Goal: Transaction & Acquisition: Register for event/course

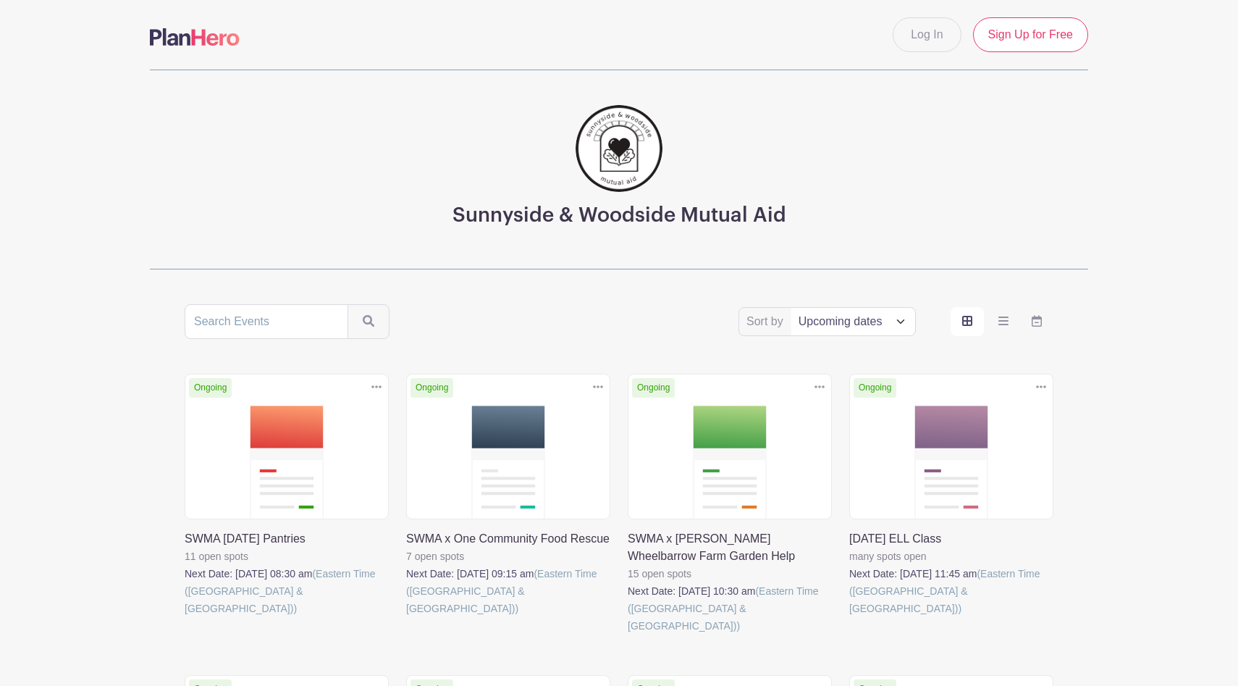
click at [185, 617] on link at bounding box center [185, 617] width 0 height 0
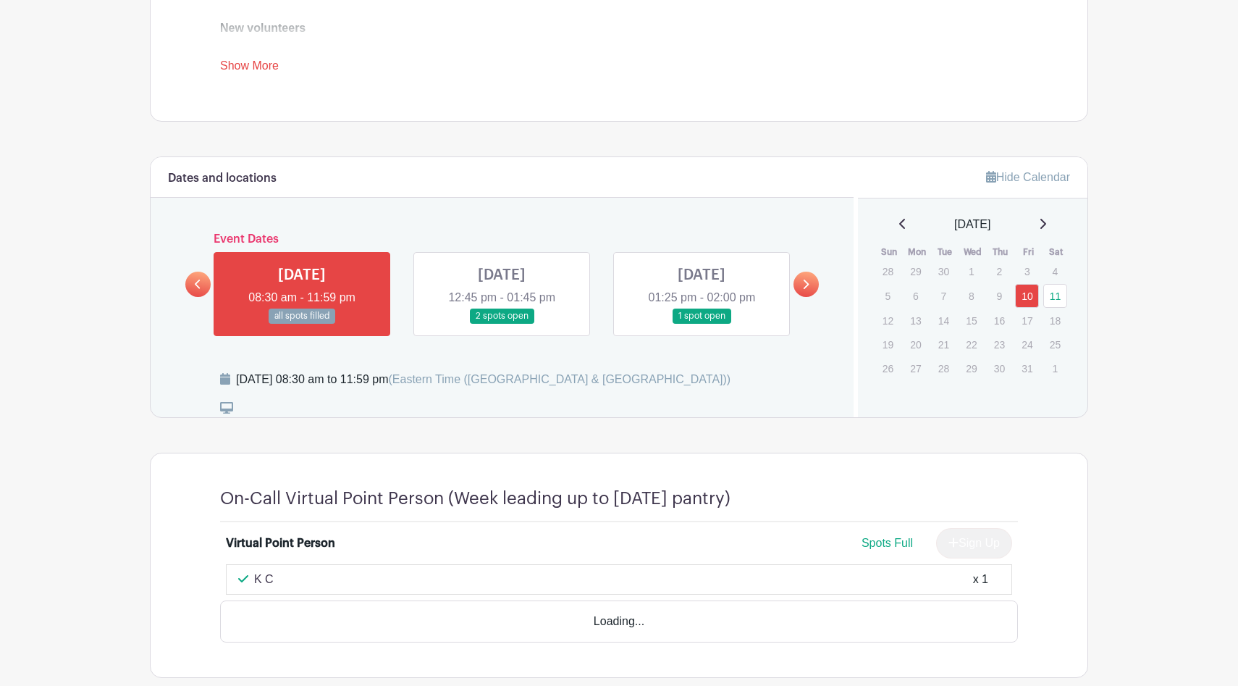
scroll to position [622, 0]
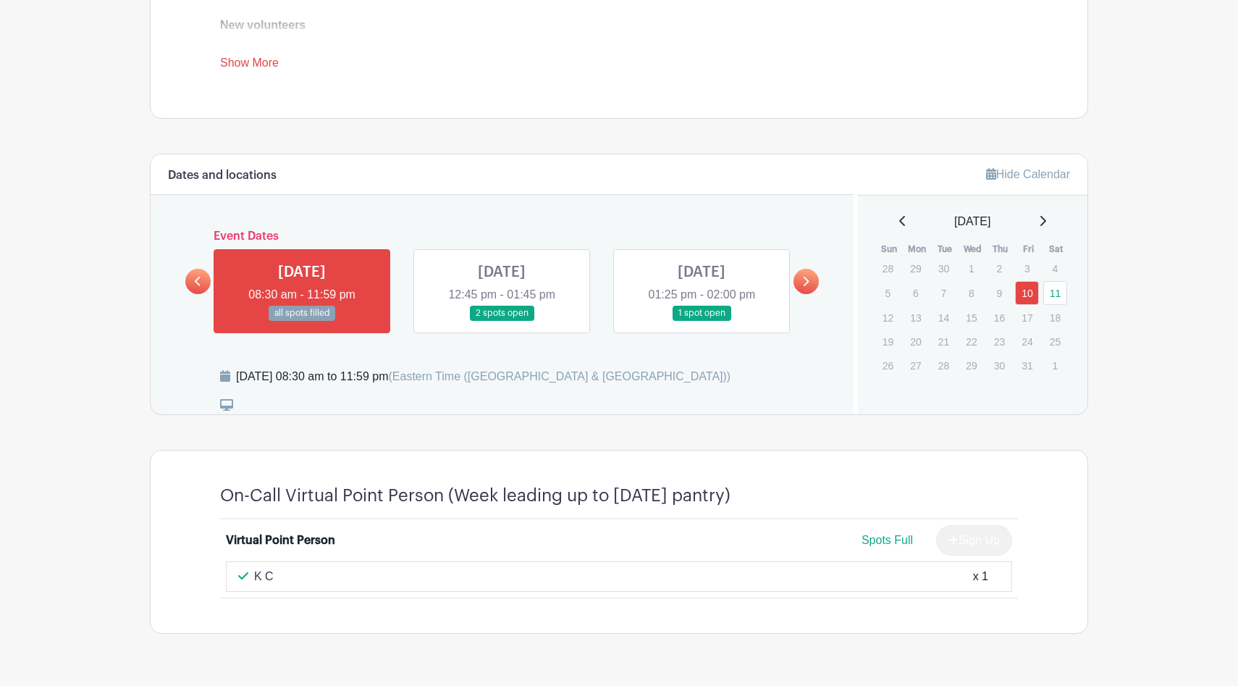
click at [702, 321] on link at bounding box center [702, 321] width 0 height 0
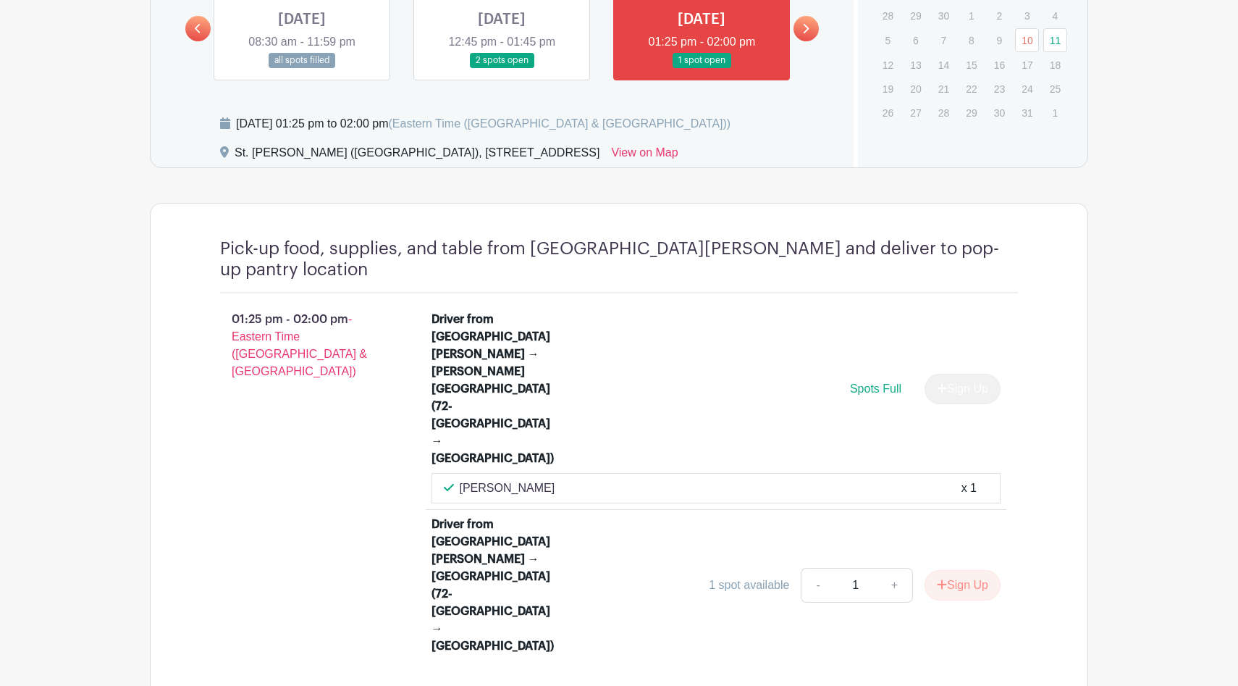
scroll to position [881, 0]
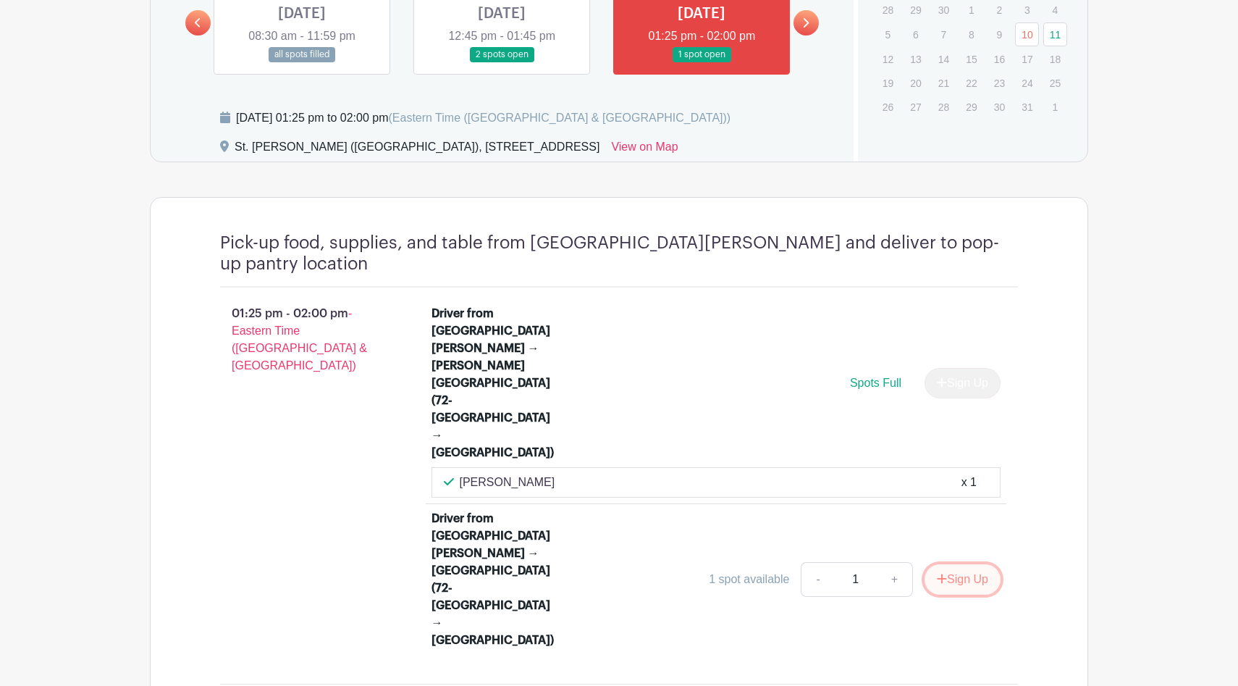
click at [957, 564] on button "Sign Up" at bounding box center [963, 579] width 76 height 30
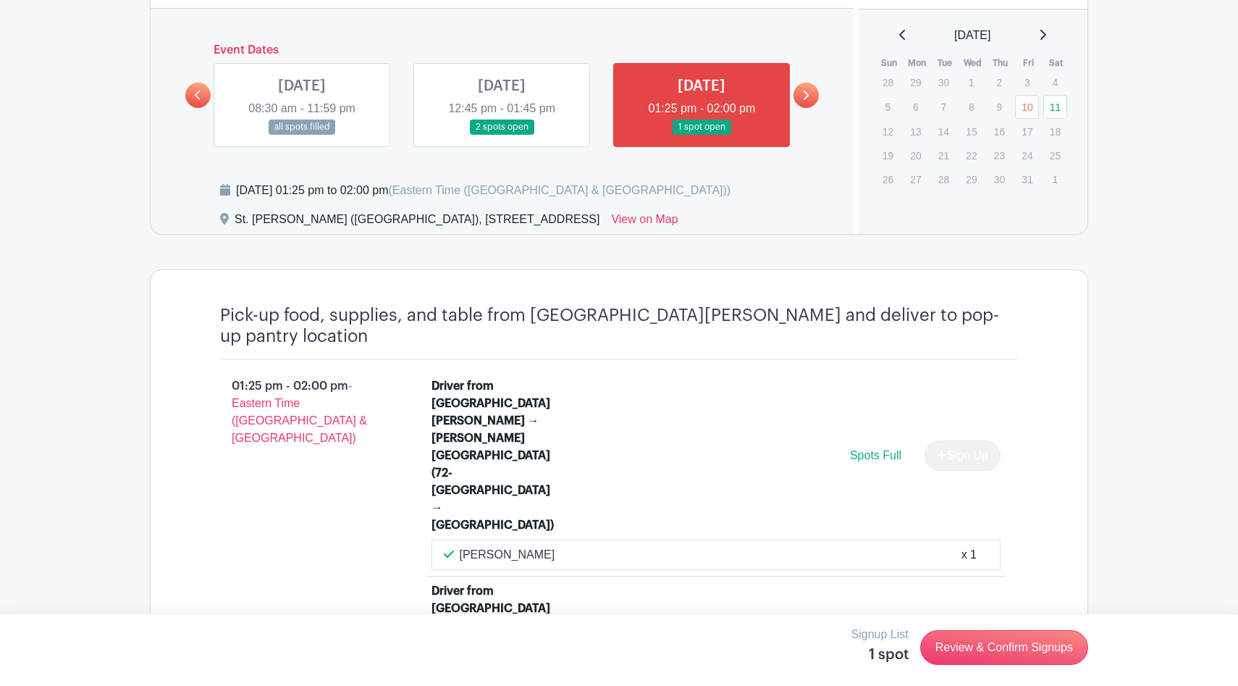
scroll to position [807, 0]
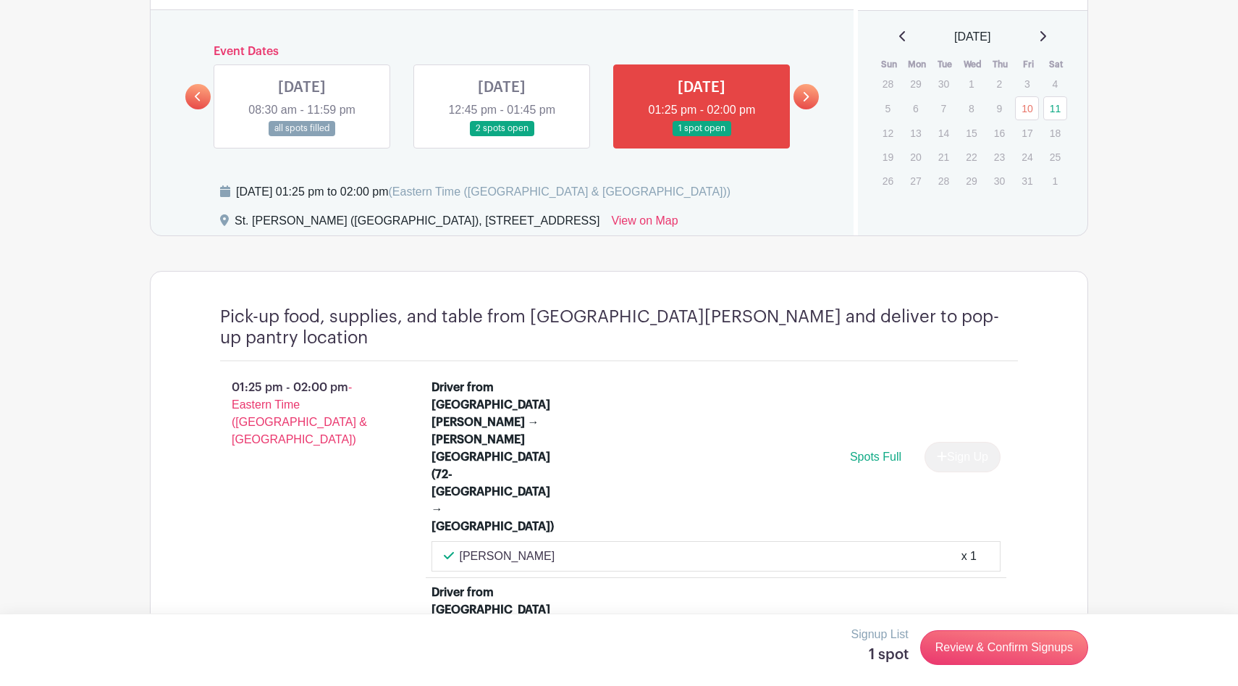
click at [803, 88] on link at bounding box center [806, 96] width 25 height 25
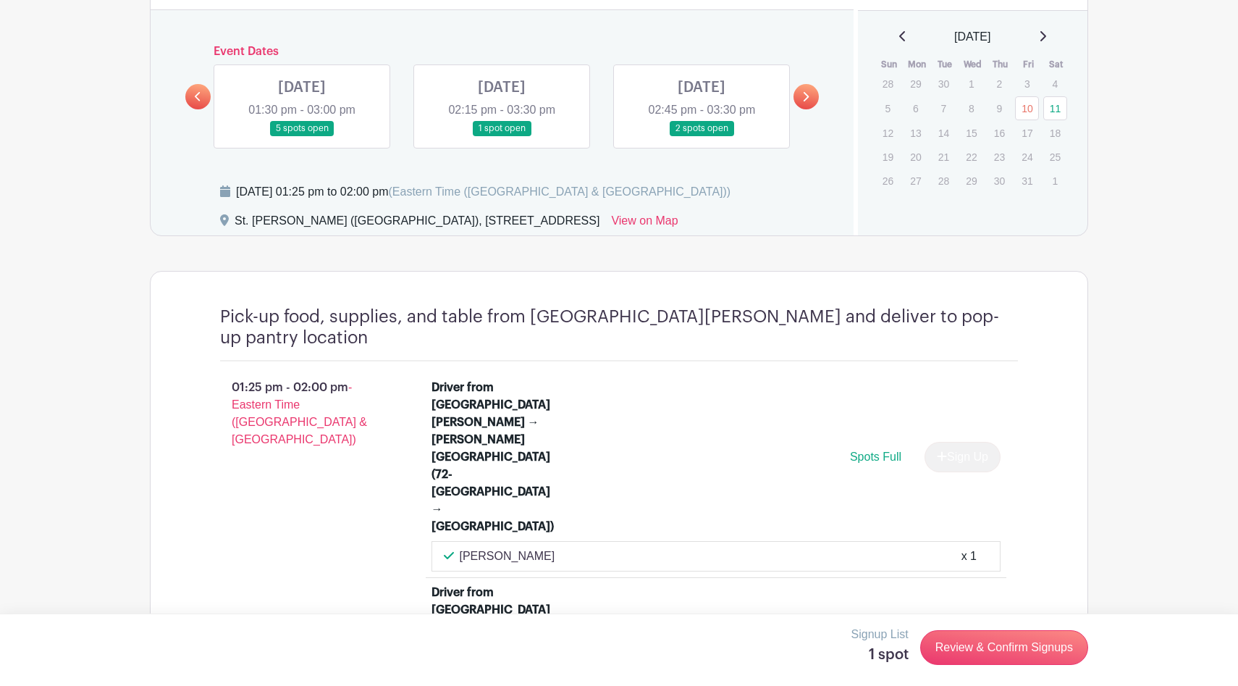
click at [302, 136] on link at bounding box center [302, 136] width 0 height 0
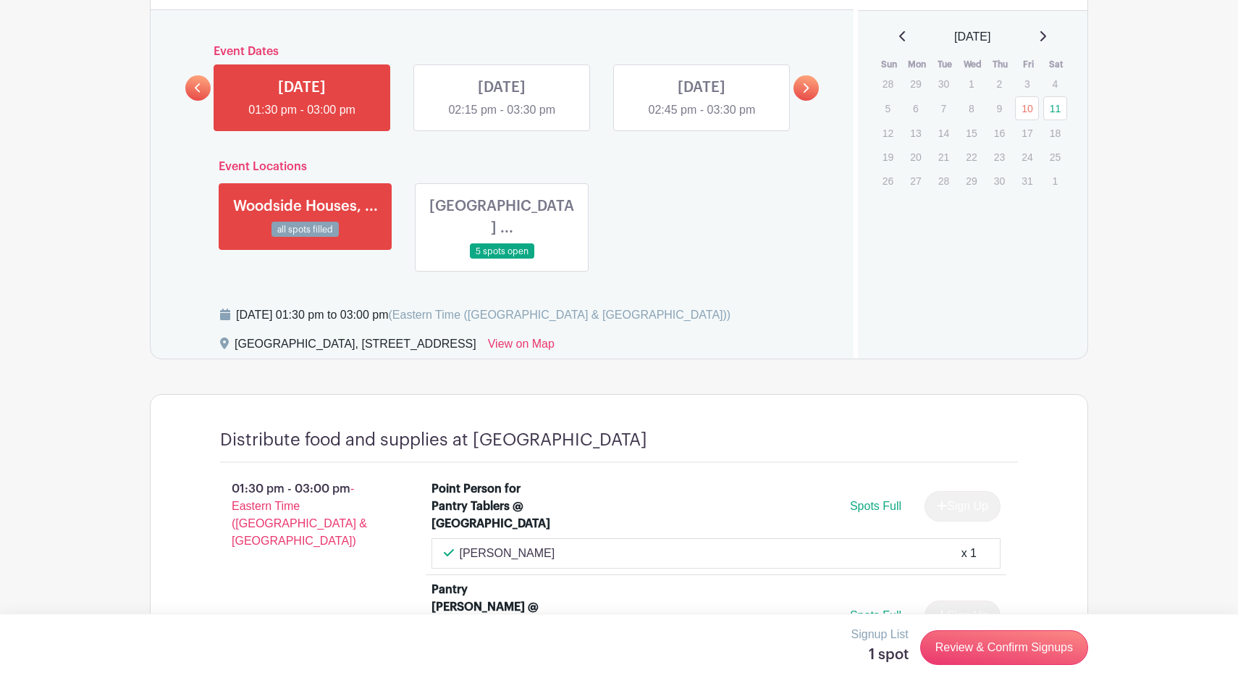
click at [502, 119] on link at bounding box center [502, 119] width 0 height 0
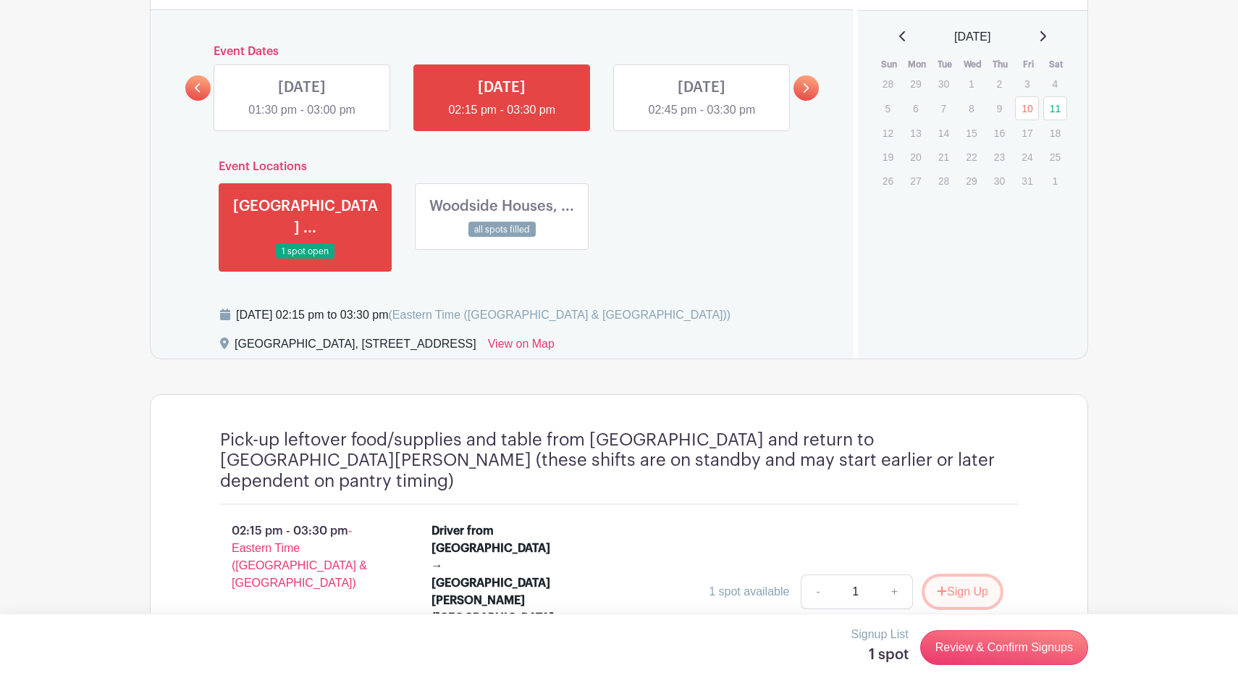
click at [959, 576] on button "Sign Up" at bounding box center [963, 591] width 76 height 30
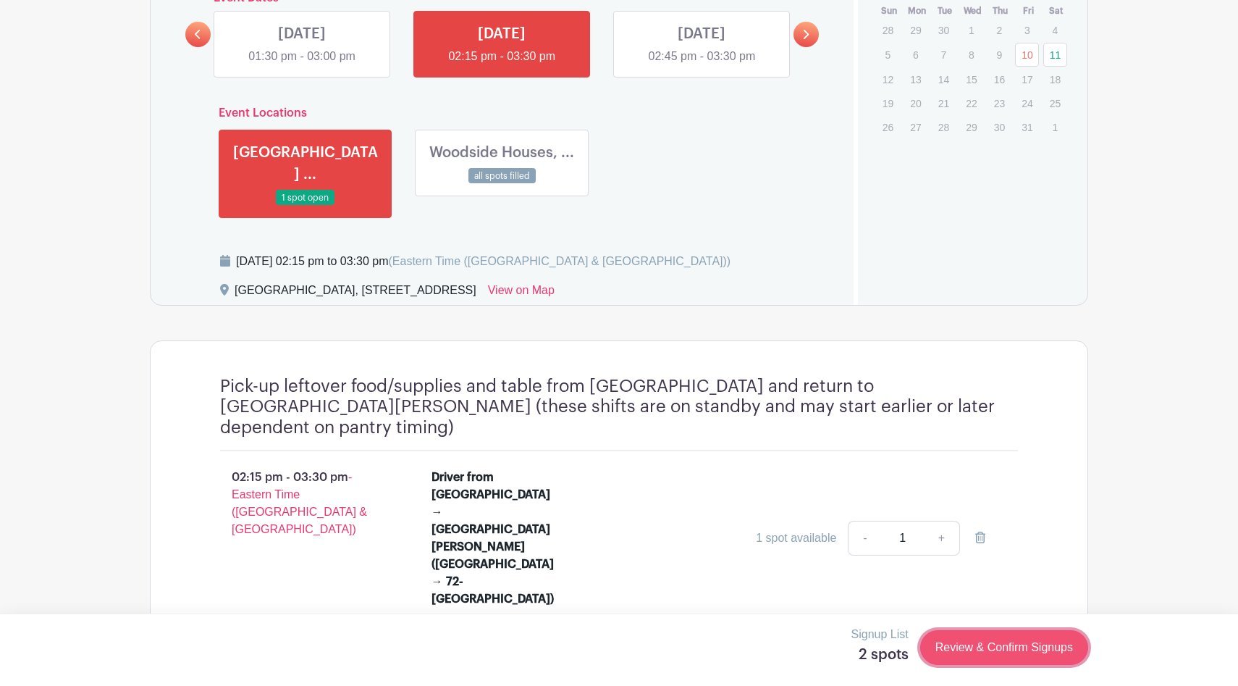
click at [977, 642] on link "Review & Confirm Signups" at bounding box center [1004, 647] width 168 height 35
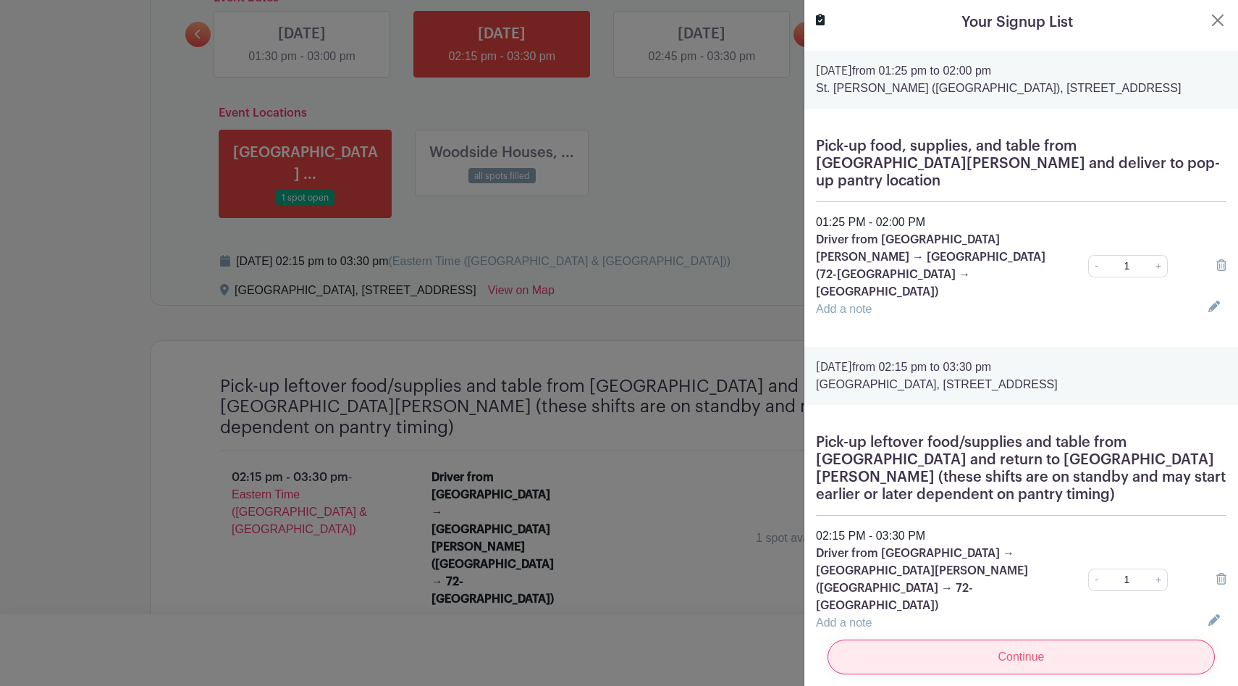
click at [1013, 661] on input "Continue" at bounding box center [1021, 656] width 387 height 35
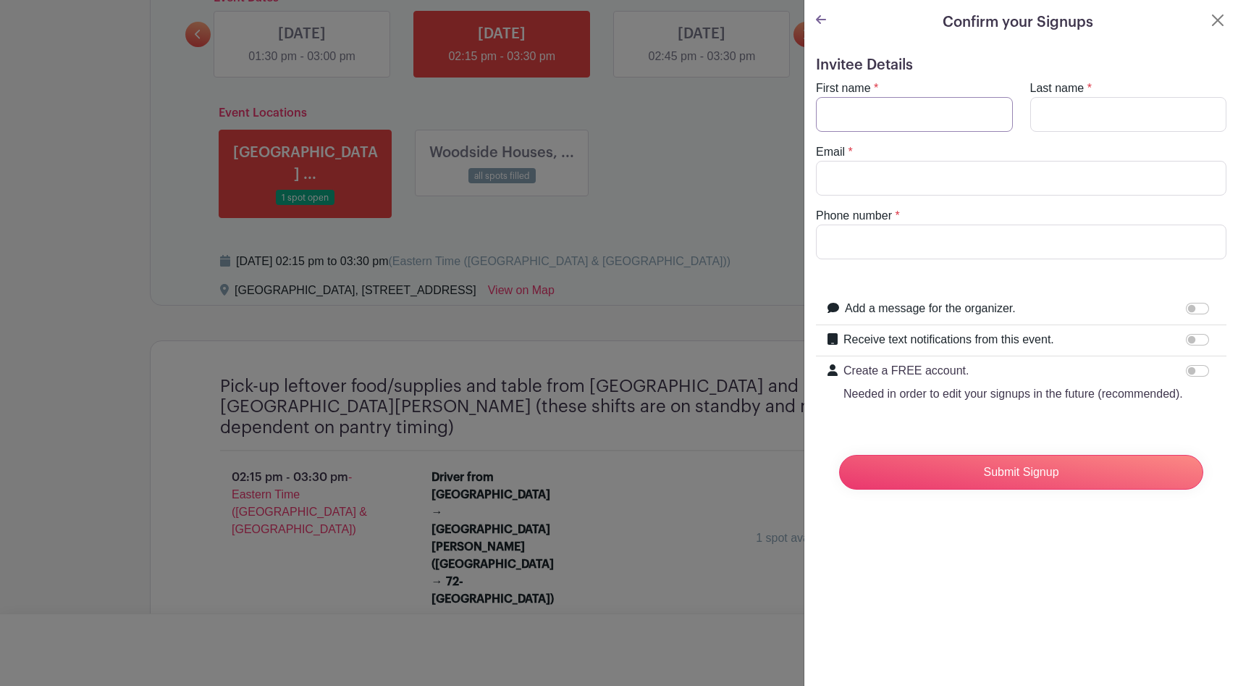
click at [936, 112] on input "First name" at bounding box center [914, 114] width 197 height 35
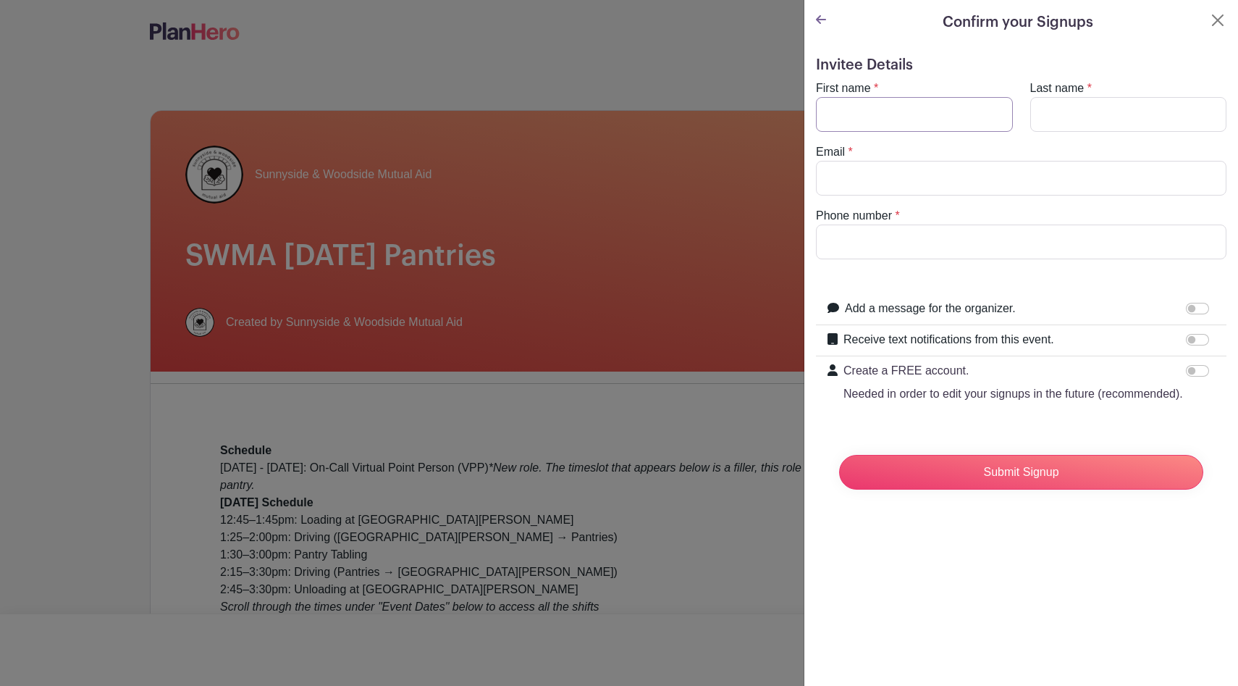
scroll to position [0, 0]
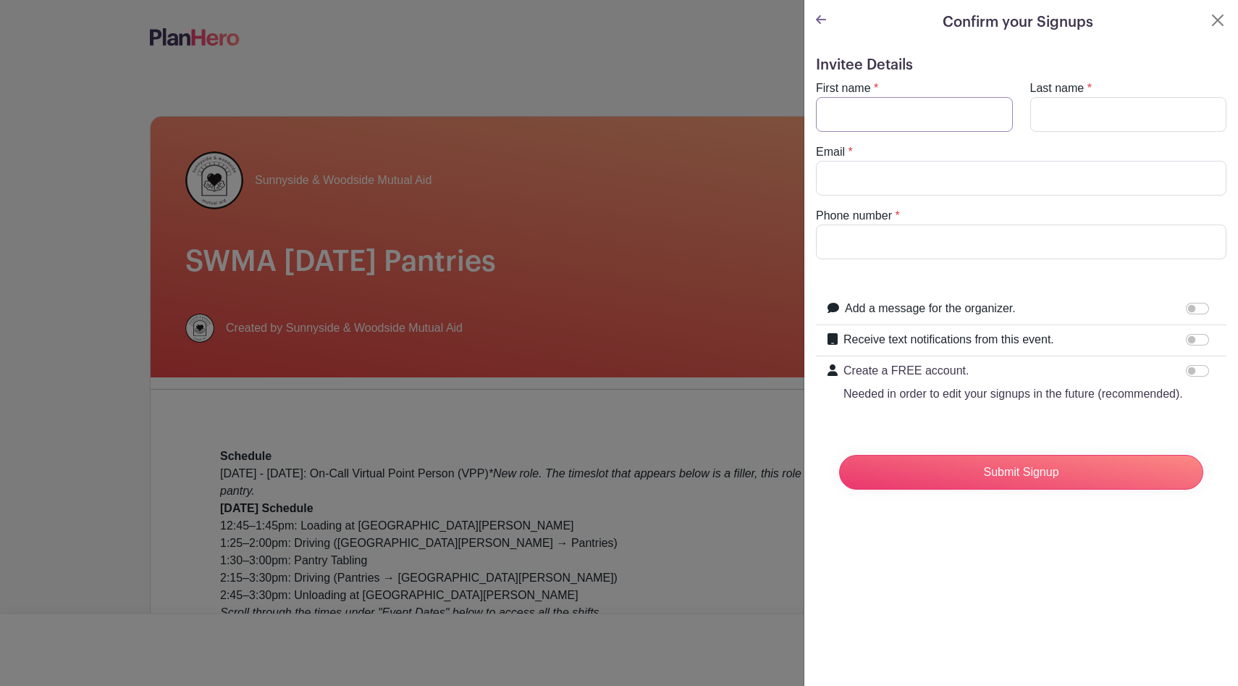
click at [922, 101] on input "First name" at bounding box center [914, 114] width 197 height 35
click at [926, 113] on input "First name" at bounding box center [914, 114] width 197 height 35
type input "[PERSON_NAME]"
type input "K"
click at [1120, 110] on input "Last name" at bounding box center [1129, 114] width 197 height 35
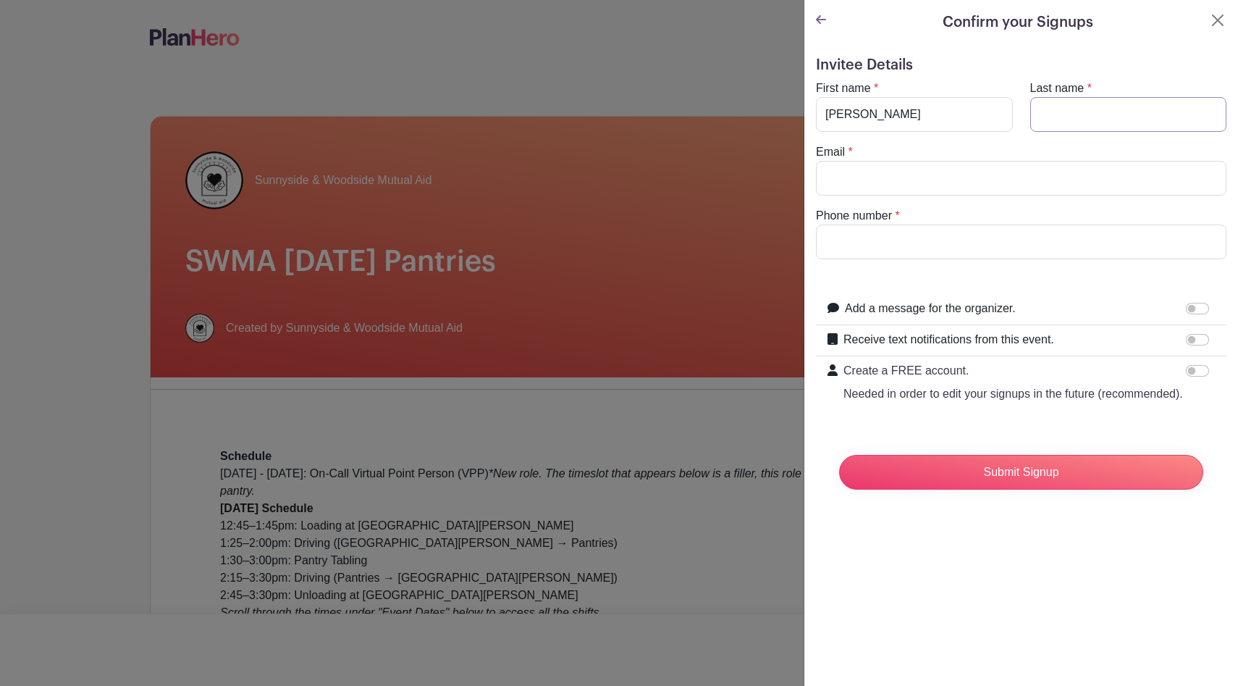
type input "[PERSON_NAME]"
type input "[PERSON_NAME][EMAIL_ADDRESS][PERSON_NAME][DOMAIN_NAME]"
type input "9178425843"
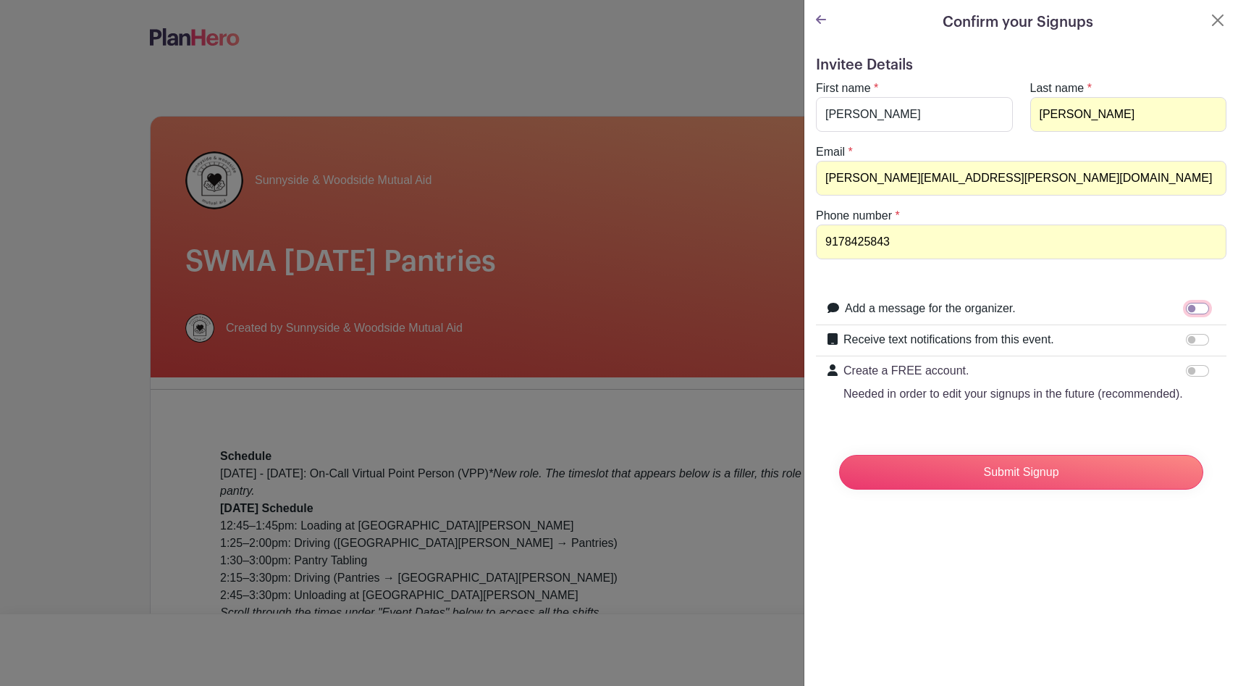
click at [1196, 311] on input "Add a message for the organizer." at bounding box center [1197, 309] width 23 height 12
checkbox input "true"
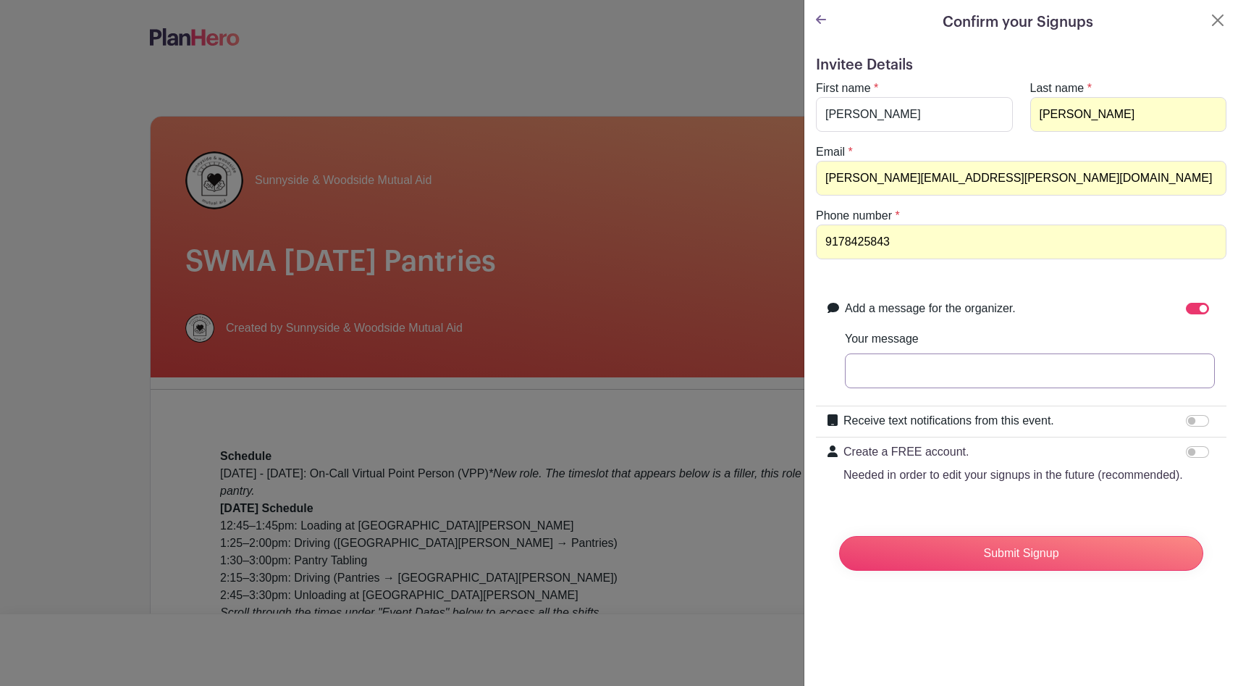
click at [1004, 372] on input "Your message" at bounding box center [1030, 370] width 370 height 35
type input "My cell is [PHONE_NUMBER]"
click at [1201, 417] on input "Receive text notifications from this event." at bounding box center [1197, 421] width 23 height 12
checkbox input "true"
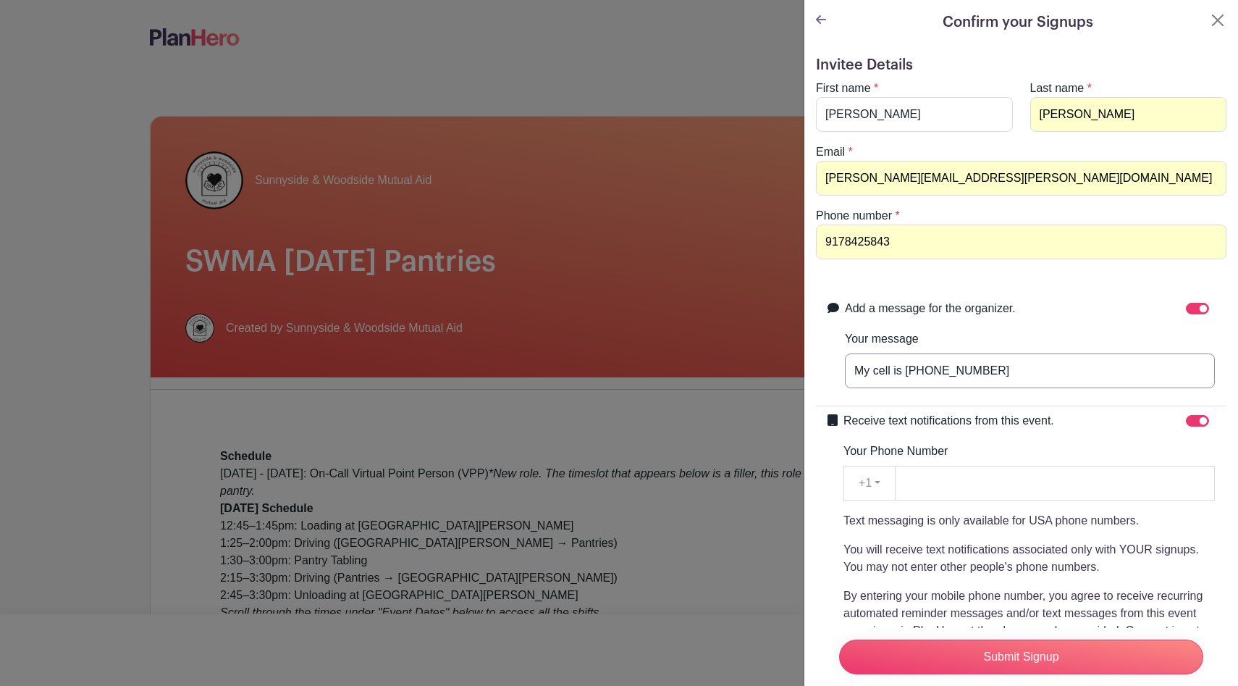
click at [935, 369] on input "My cell is [PHONE_NUMBER]" at bounding box center [1030, 370] width 370 height 35
click at [1189, 302] on div at bounding box center [1200, 308] width 29 height 17
click at [1191, 306] on input "Add a message for the organizer." at bounding box center [1197, 309] width 23 height 12
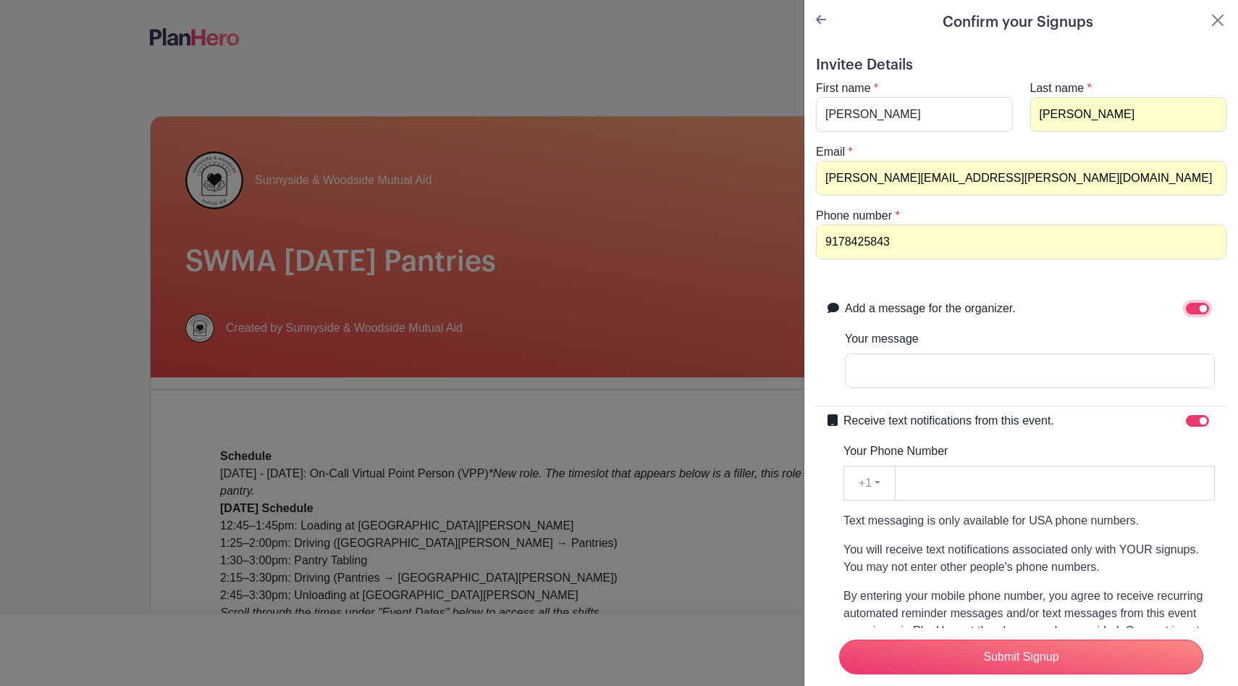
checkbox input "false"
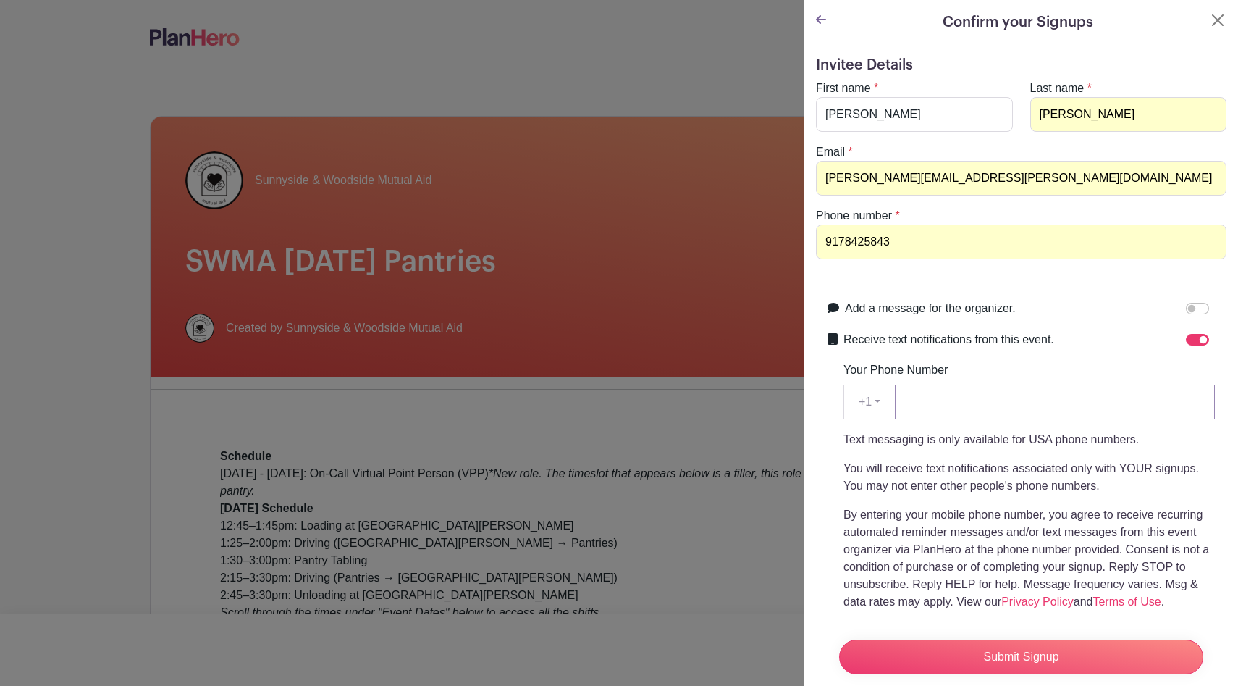
click at [1019, 395] on input "Your Phone Number" at bounding box center [1055, 402] width 320 height 35
type input "9178425843"
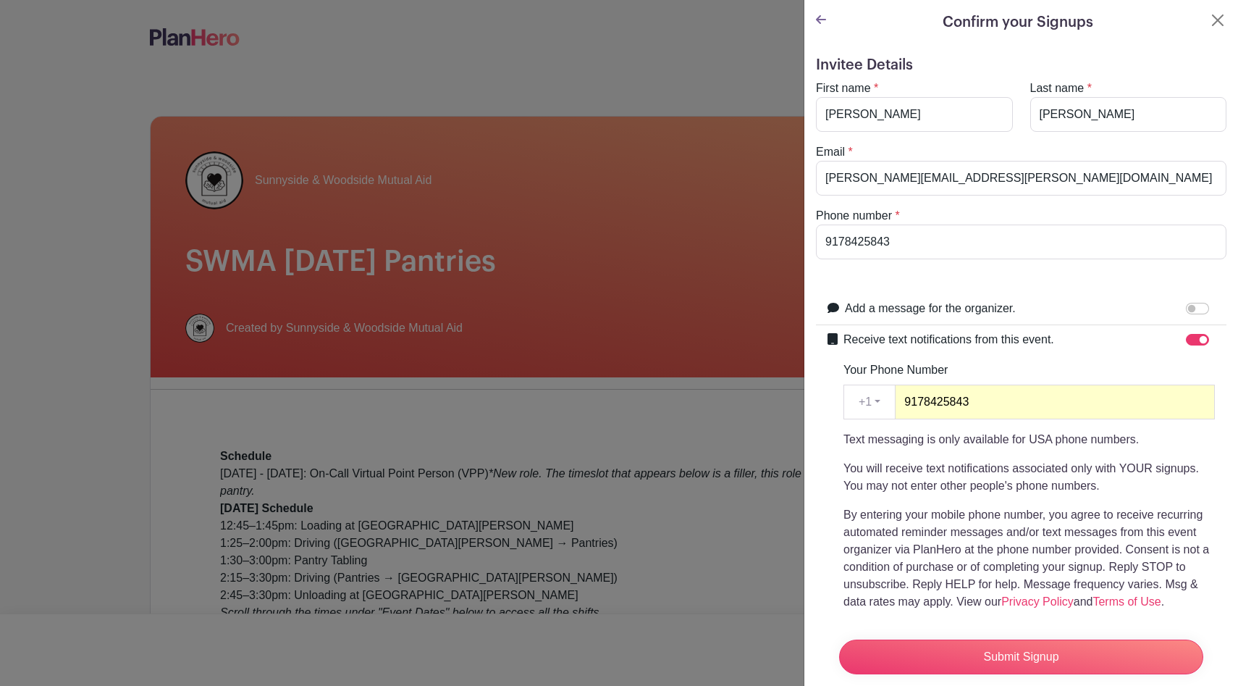
scroll to position [111, 0]
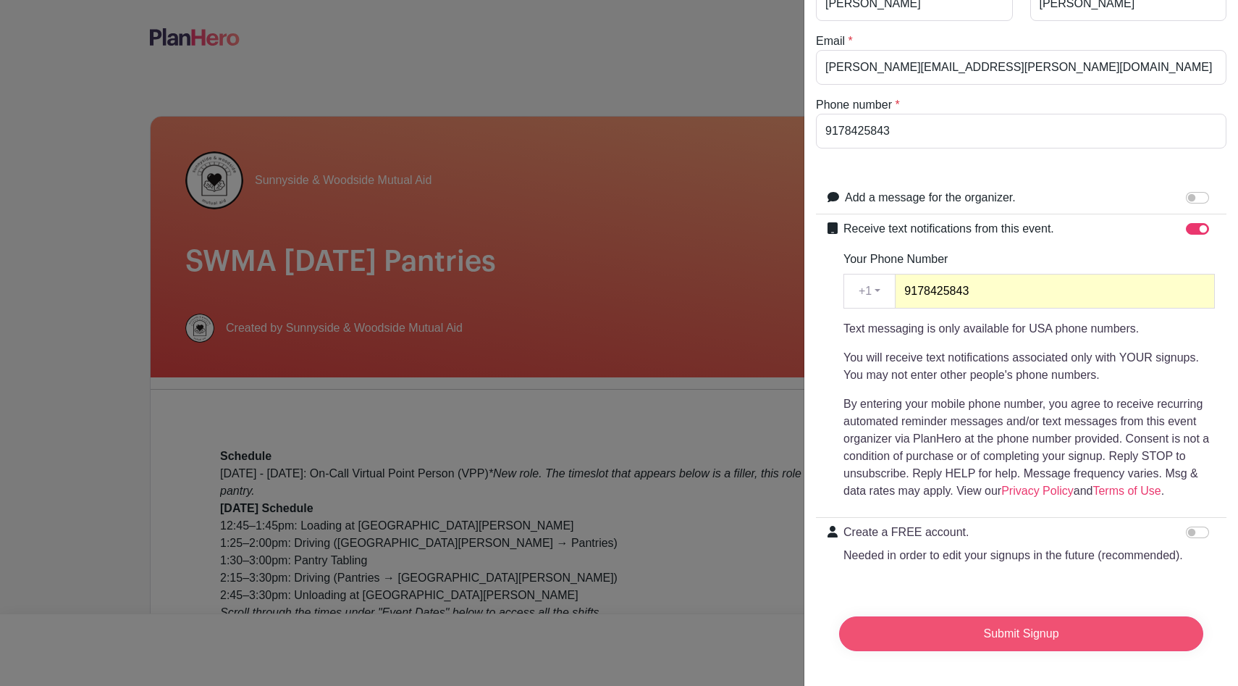
click at [972, 631] on input "Submit Signup" at bounding box center [1021, 633] width 364 height 35
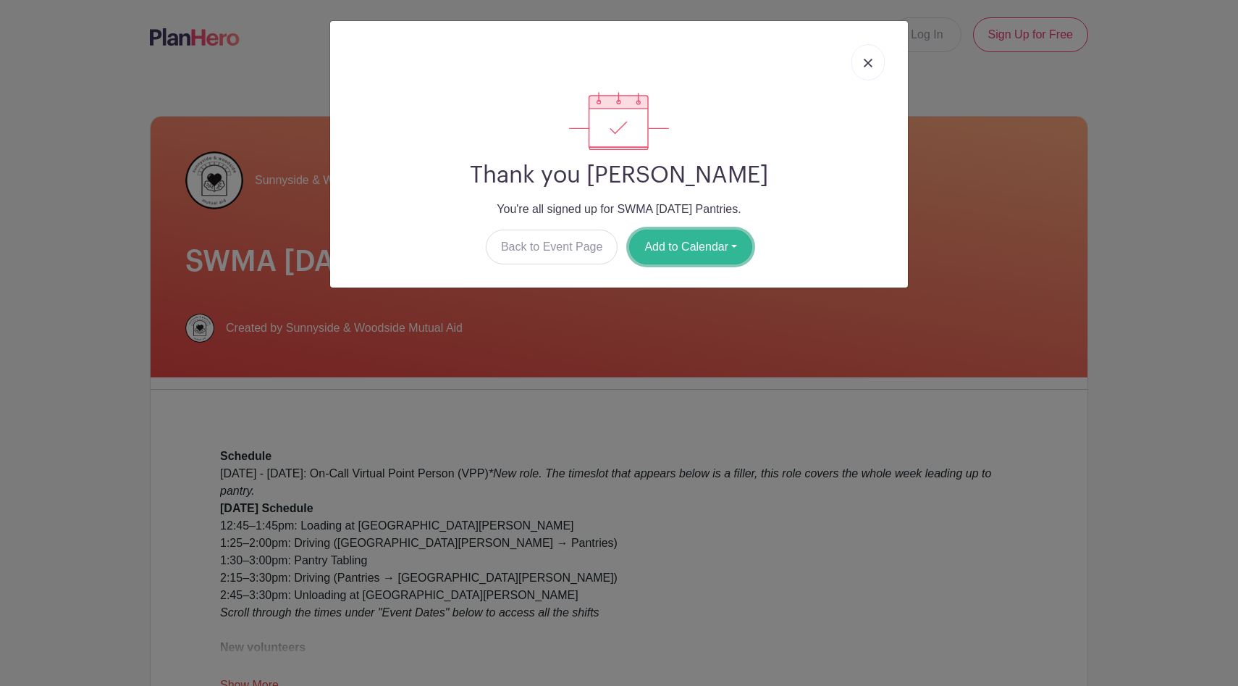
click at [704, 248] on button "Add to Calendar" at bounding box center [690, 247] width 123 height 35
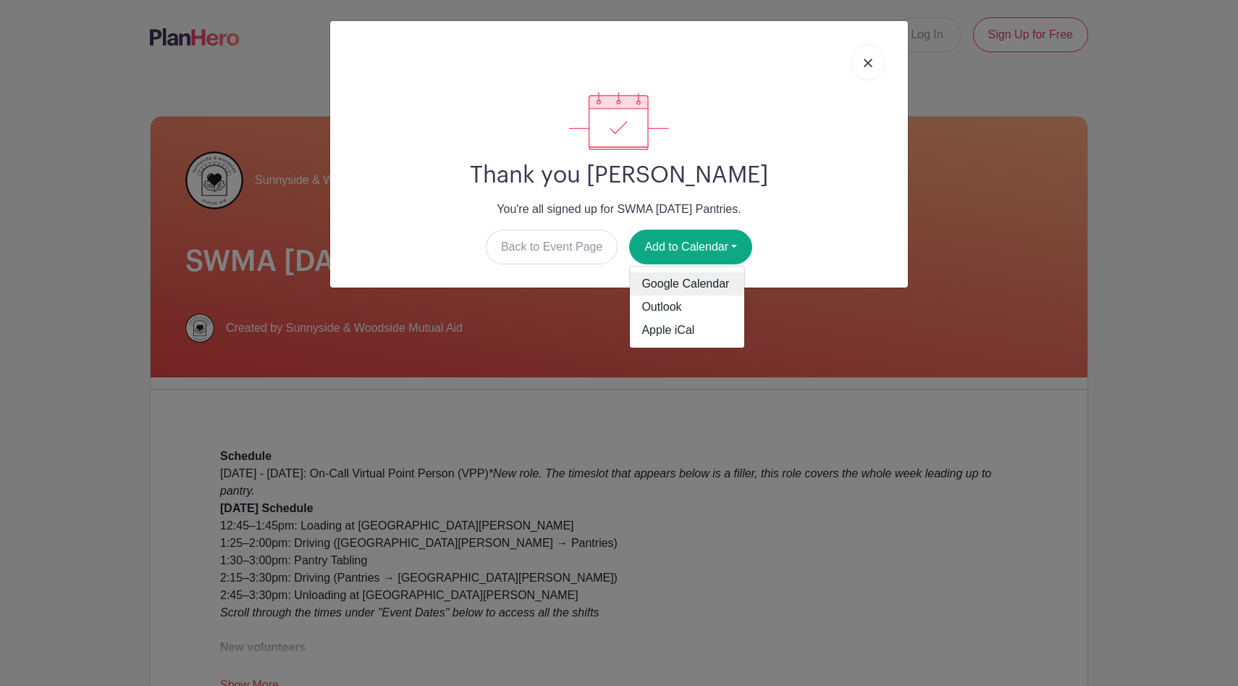
click at [676, 280] on link "Google Calendar" at bounding box center [687, 283] width 114 height 23
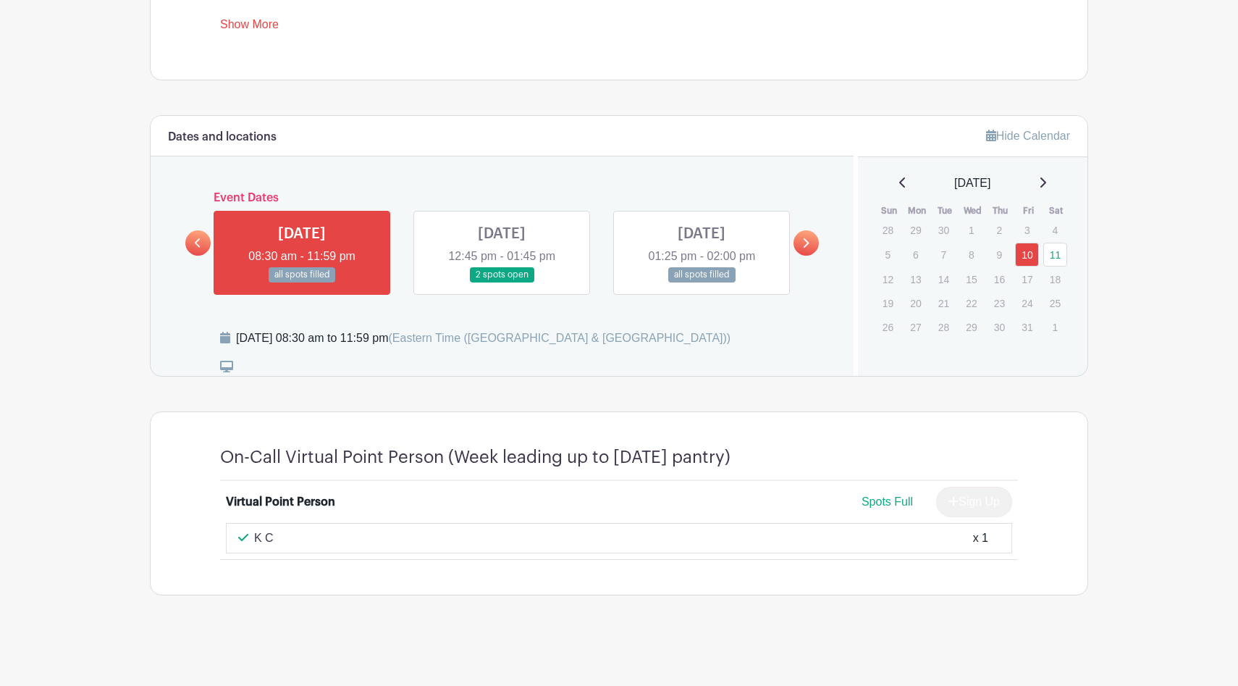
scroll to position [695, 0]
